Goal: Navigation & Orientation: Understand site structure

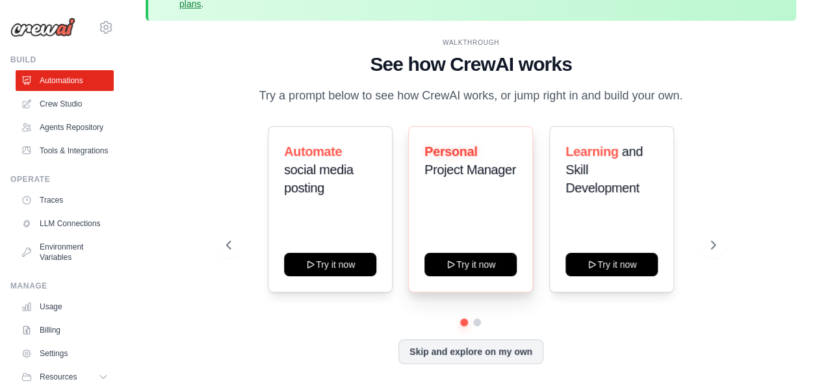
scroll to position [57, 0]
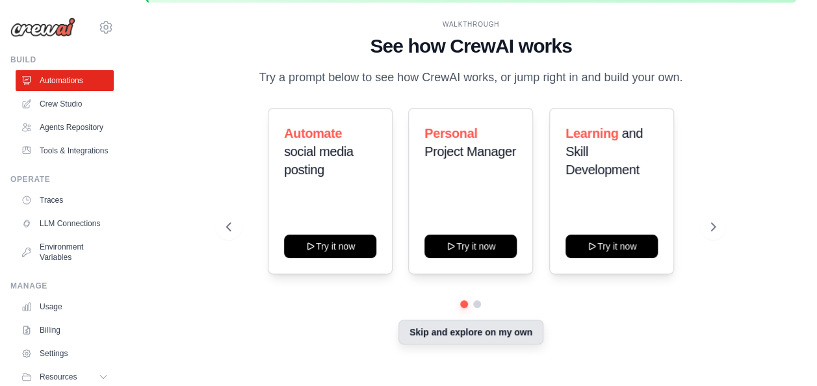
click at [476, 331] on button "Skip and explore on my own" at bounding box center [470, 332] width 145 height 25
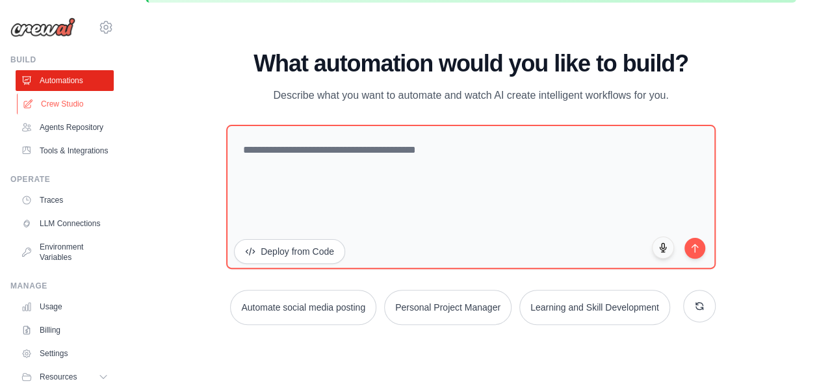
click at [70, 105] on link "Crew Studio" at bounding box center [66, 104] width 98 height 21
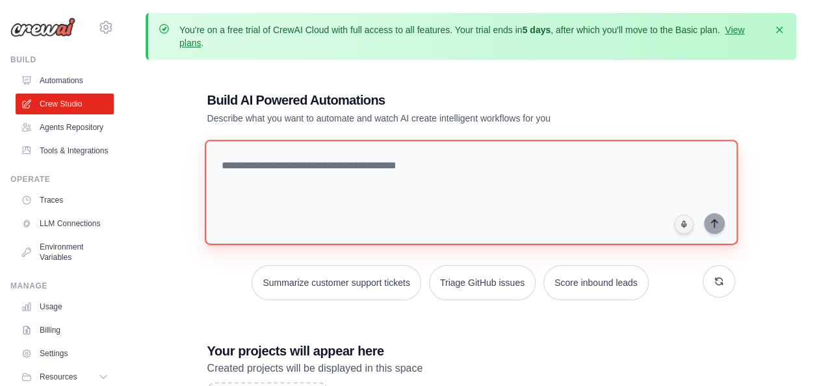
click at [708, 170] on textarea at bounding box center [470, 192] width 533 height 105
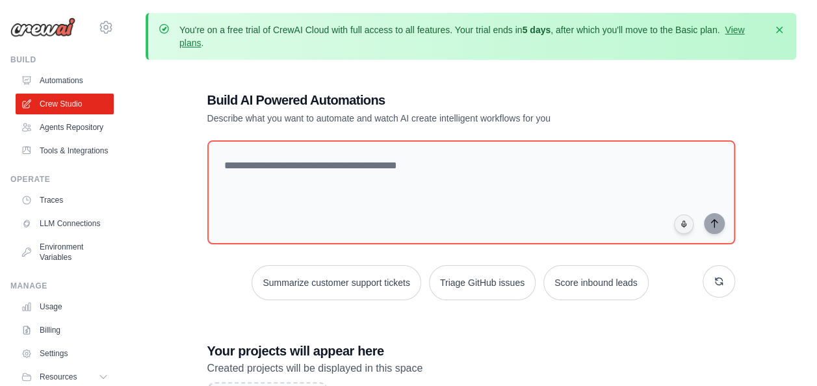
click at [573, 96] on h1 "Build AI Powered Automations" at bounding box center [425, 100] width 437 height 18
click at [49, 131] on link "Agents Repository" at bounding box center [66, 127] width 98 height 21
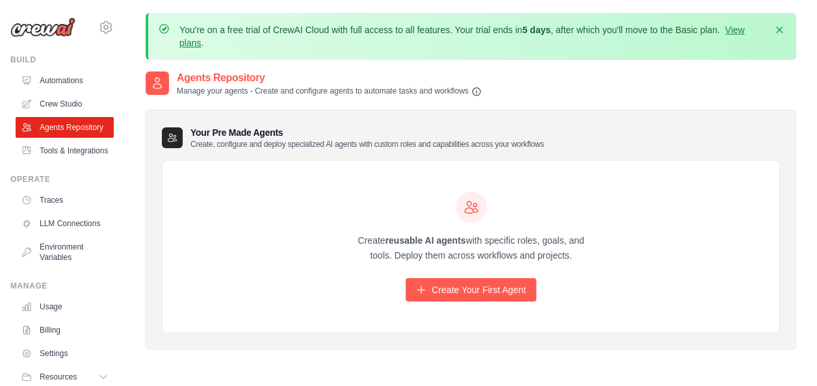
scroll to position [65, 0]
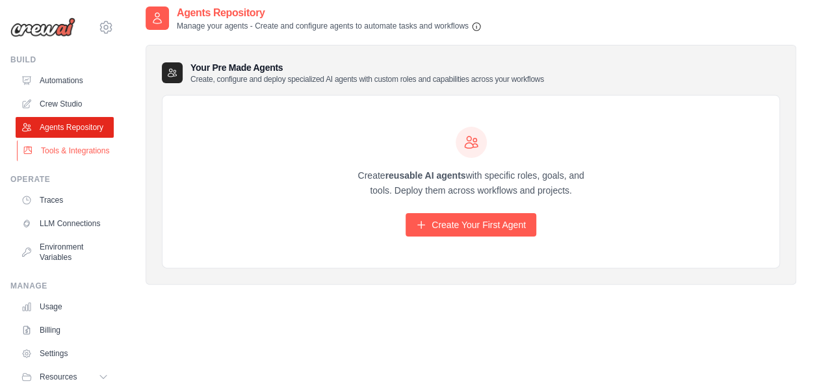
click at [60, 157] on link "Tools & Integrations" at bounding box center [66, 150] width 98 height 21
click at [66, 234] on link "LLM Connections" at bounding box center [66, 223] width 98 height 21
